Goal: Task Accomplishment & Management: Manage account settings

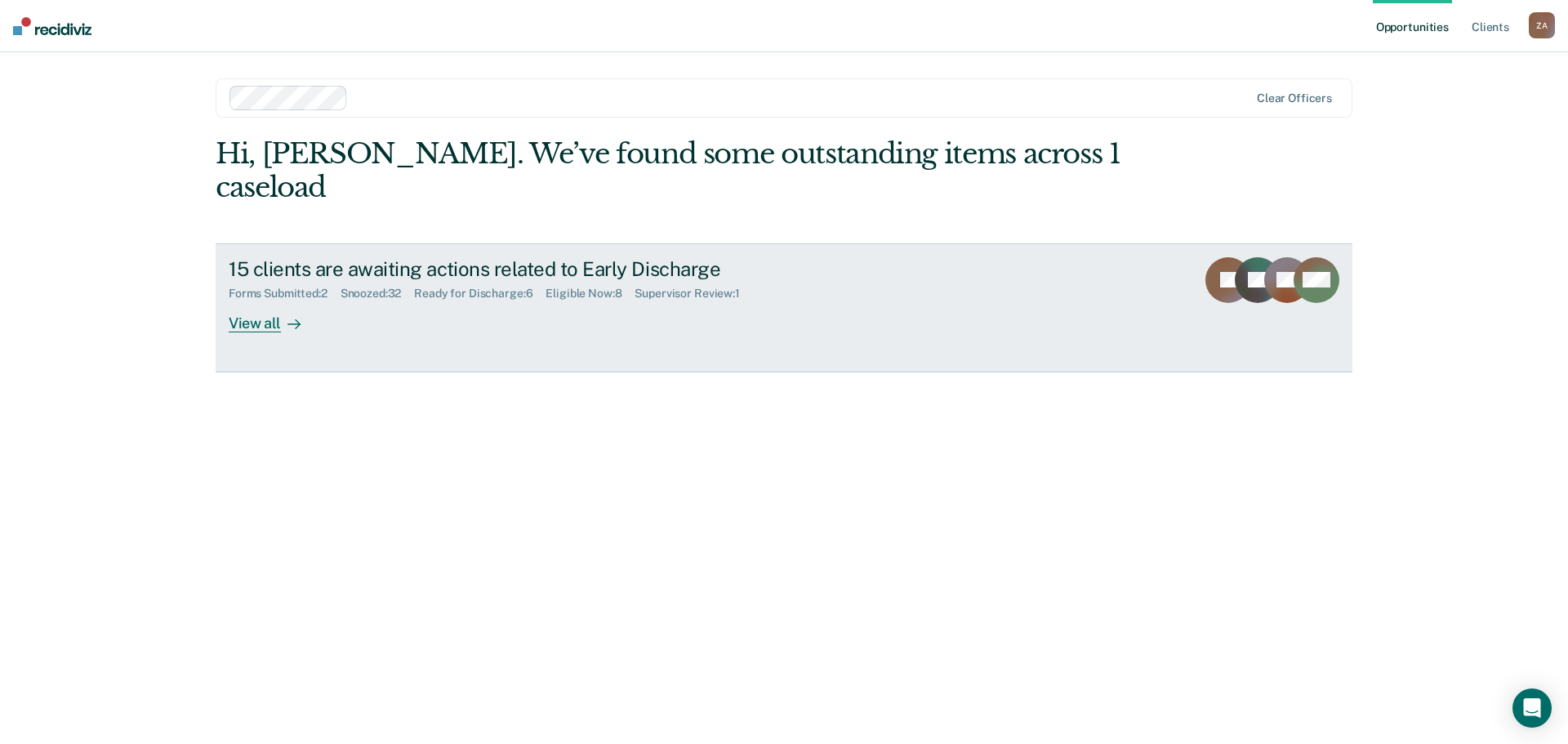
click at [254, 300] on div "View all" at bounding box center [274, 316] width 92 height 32
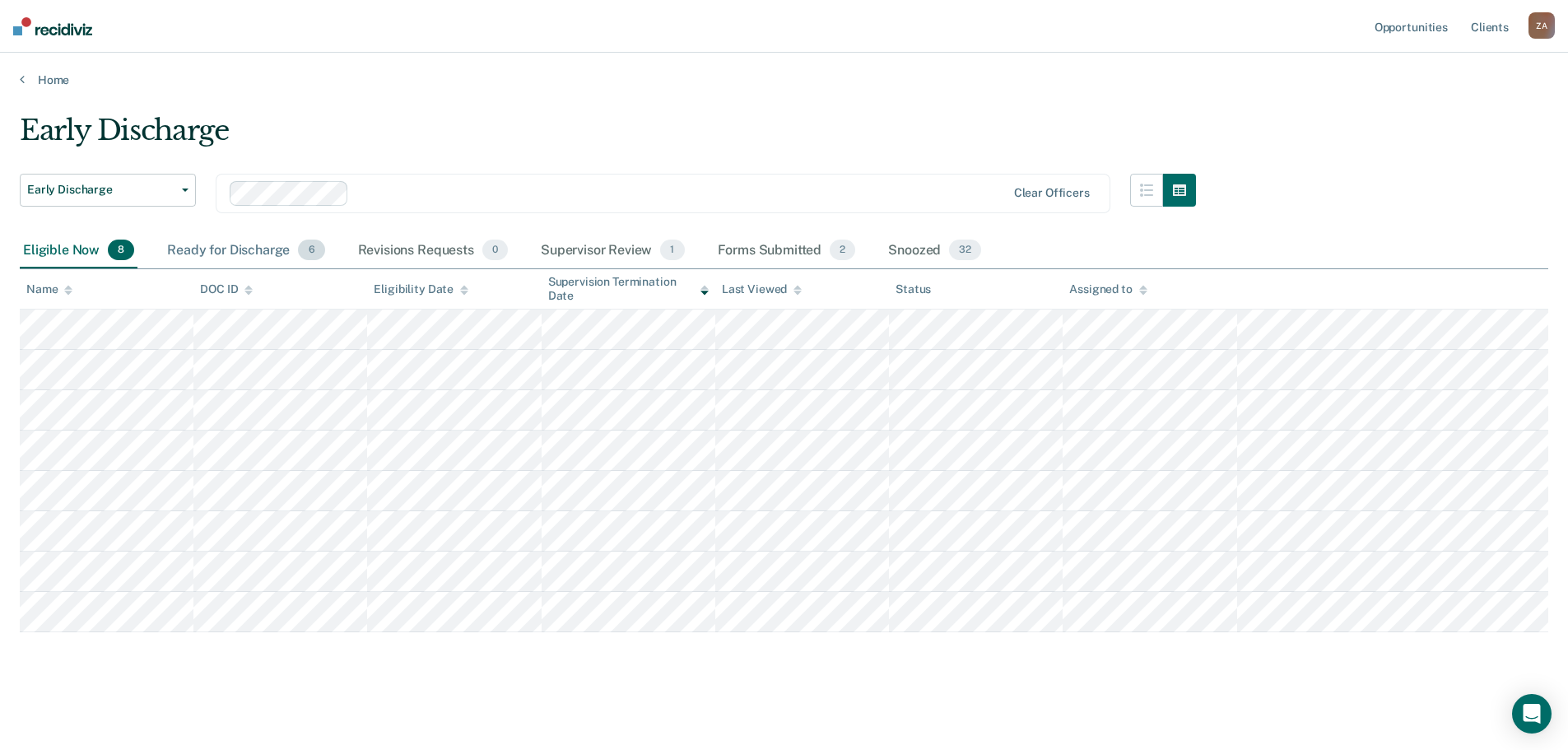
click at [222, 249] on div "Ready for Discharge 6" at bounding box center [246, 251] width 164 height 36
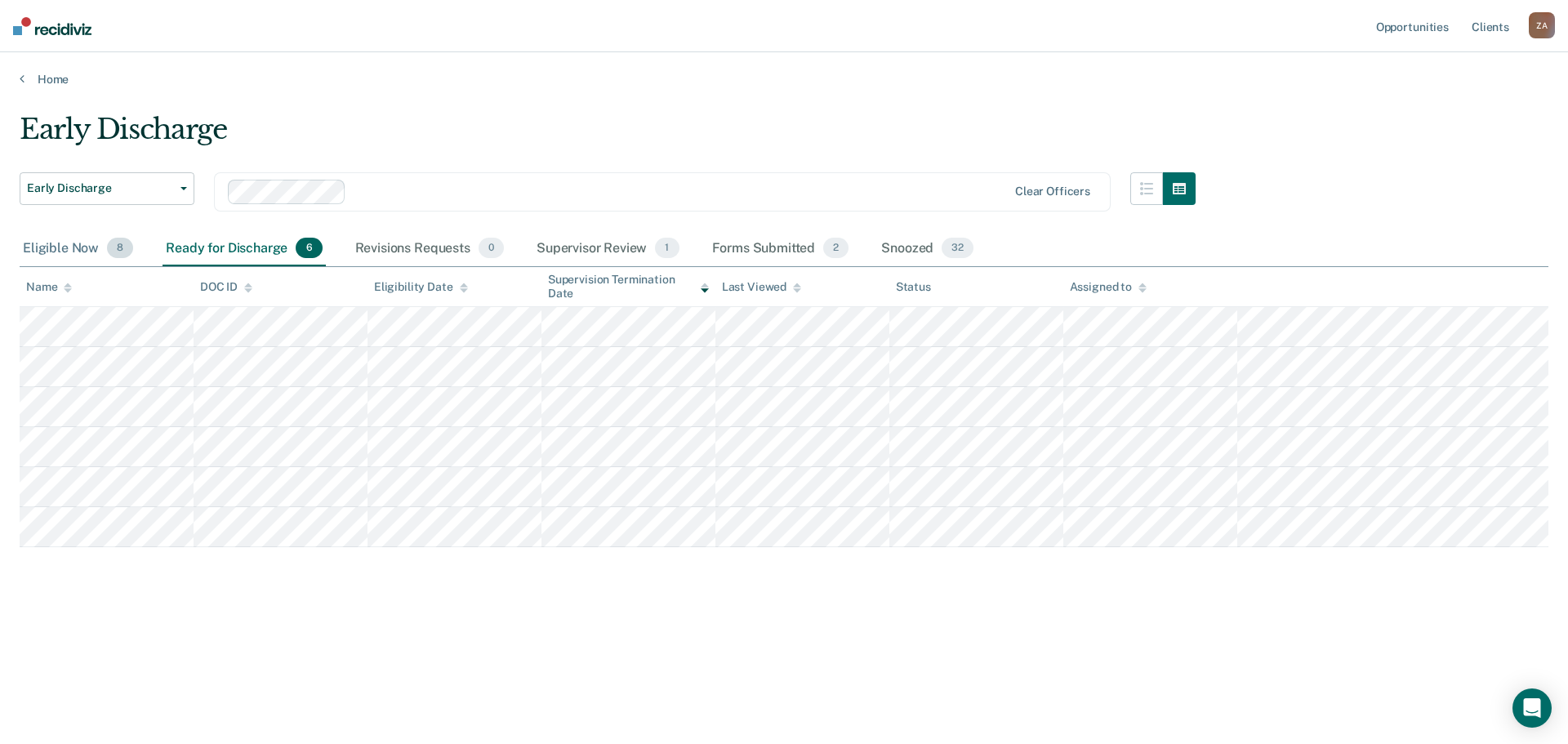
click at [92, 234] on div "Eligible Now 8" at bounding box center [78, 249] width 117 height 36
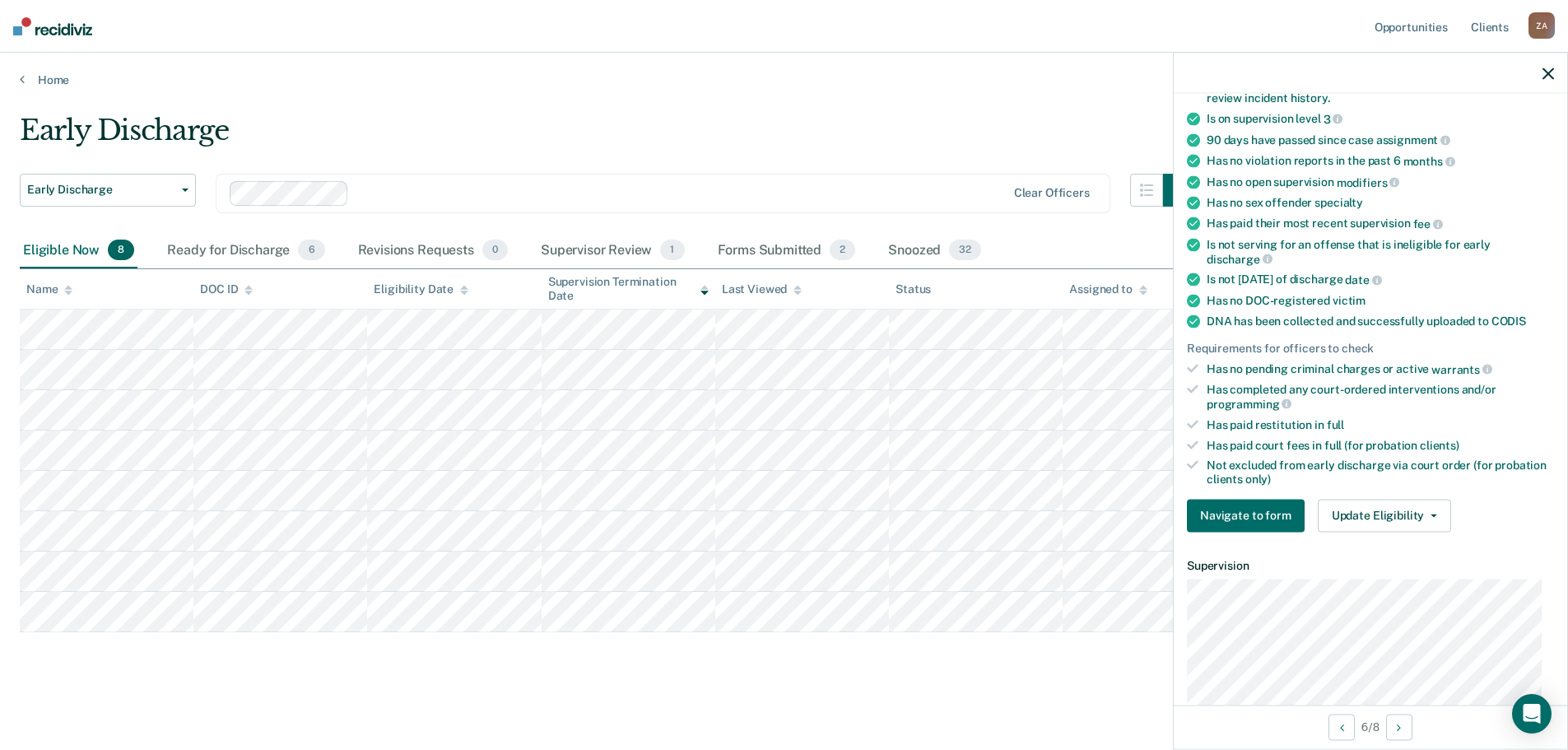
scroll to position [165, 0]
click at [1383, 514] on button "Update Eligibility" at bounding box center [1383, 514] width 133 height 33
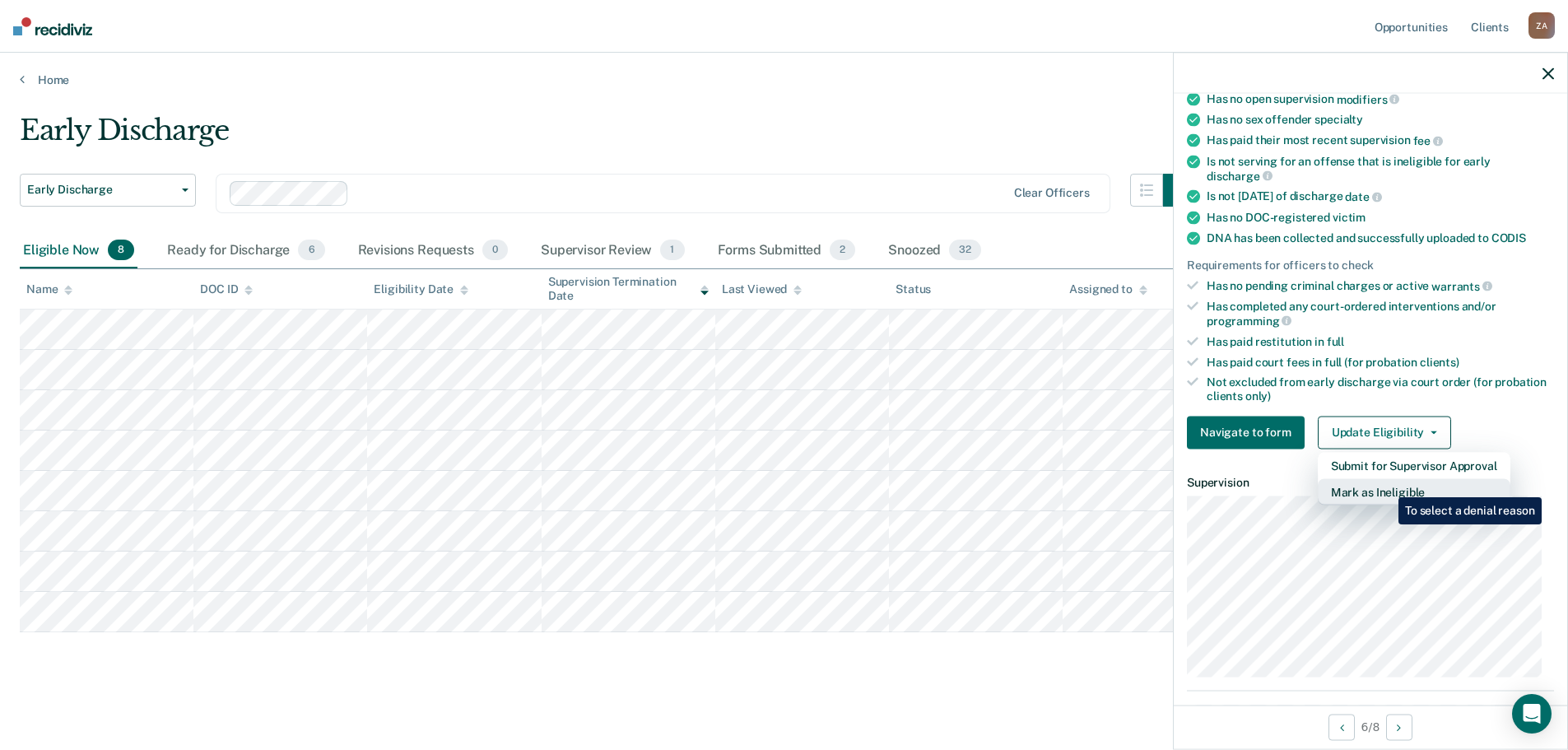
click at [1386, 485] on button "Mark as Ineligible" at bounding box center [1413, 492] width 192 height 26
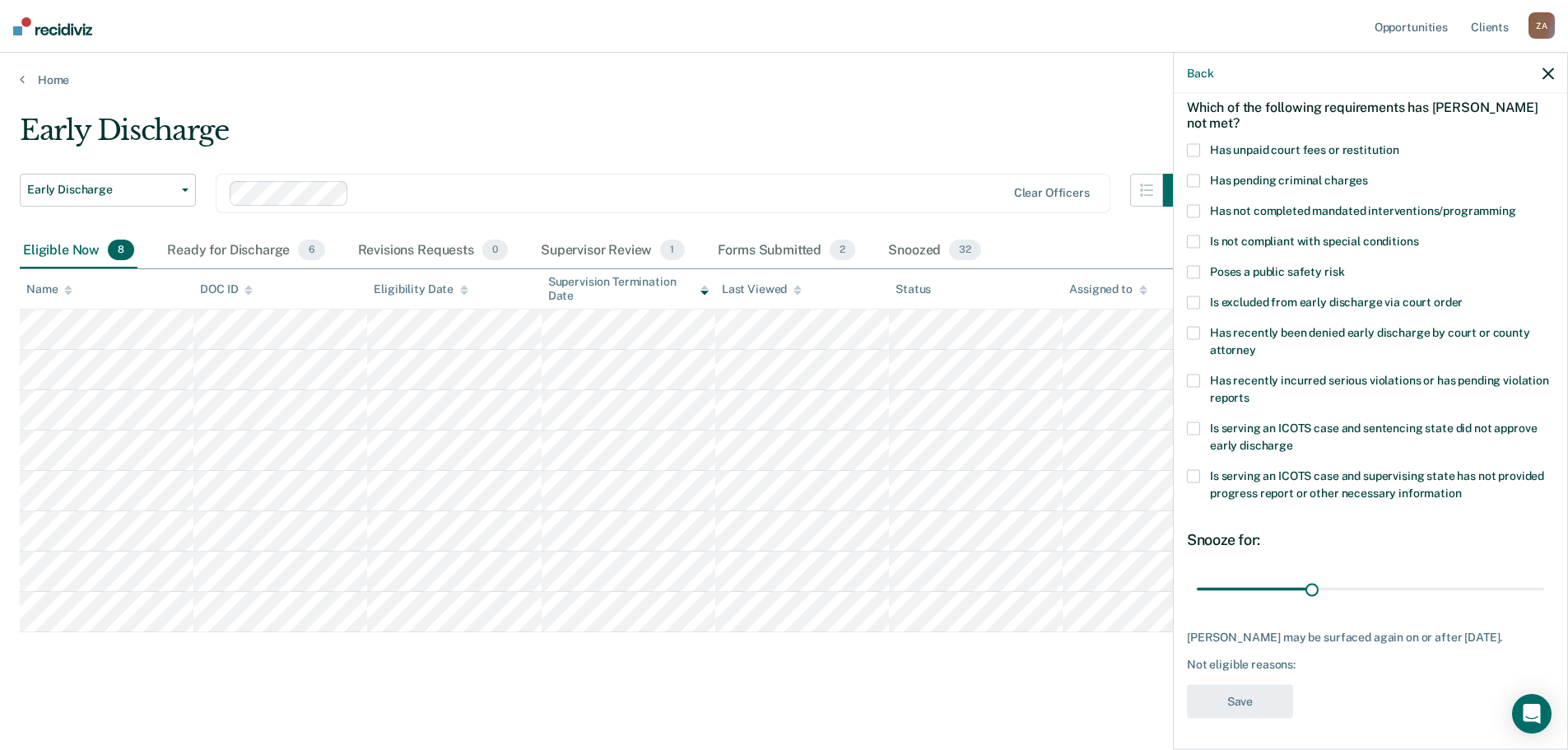
scroll to position [1, 0]
click at [1547, 74] on icon "button" at bounding box center [1548, 74] width 11 height 11
